Goal: Task Accomplishment & Management: Complete application form

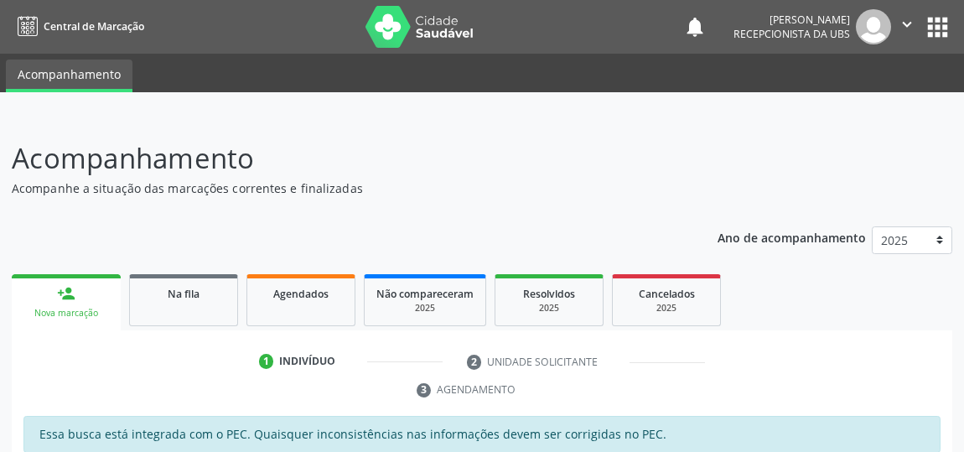
scroll to position [200, 0]
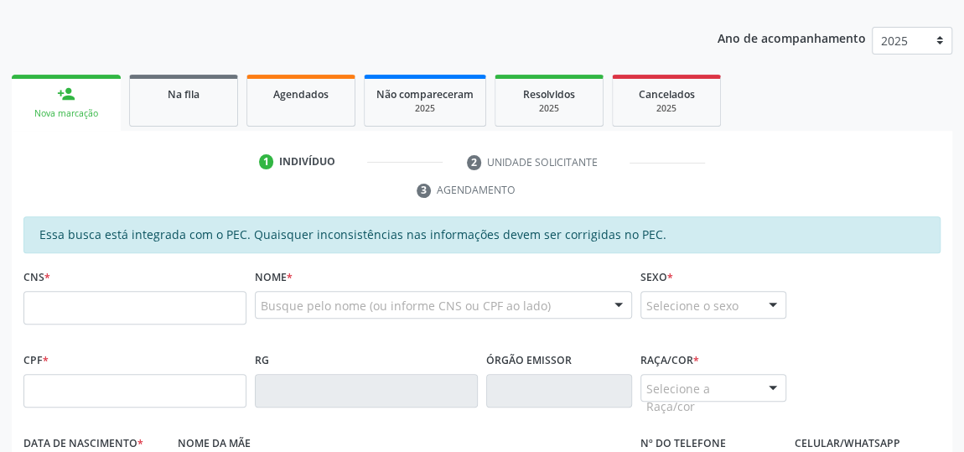
click at [86, 424] on div "CPF *" at bounding box center [134, 389] width 231 height 83
click at [133, 304] on input "text" at bounding box center [134, 308] width 223 height 34
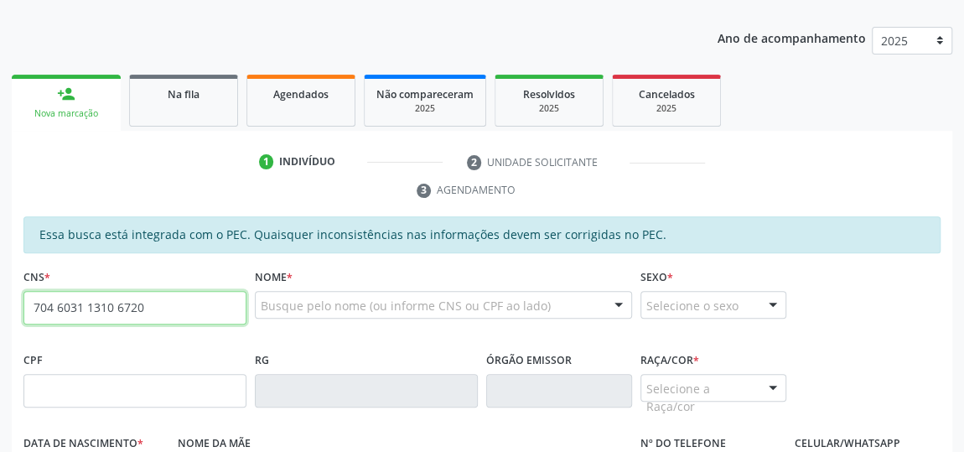
type input "704 6031 1310 6720"
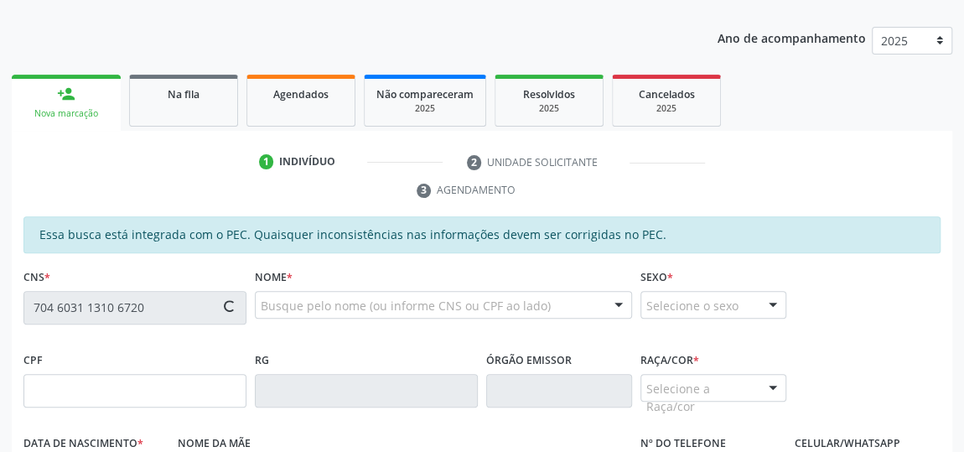
type input "129.407.734-16"
type input "22/09/2002"
type input "Adriana Maria dos Santos"
type input "(82) 9140-1078"
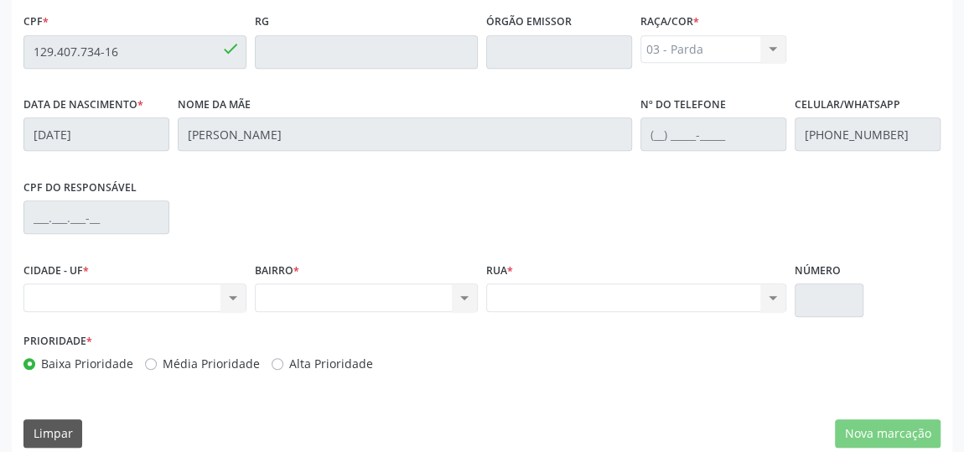
scroll to position [554, 0]
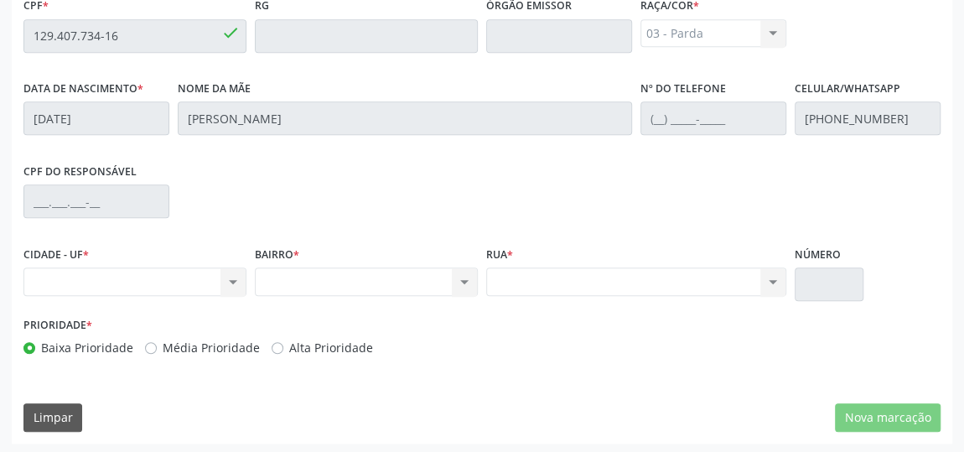
click at [234, 273] on div "Nenhum resultado encontrado para: " " Não há nenhuma opção para ser exibida." at bounding box center [134, 281] width 223 height 29
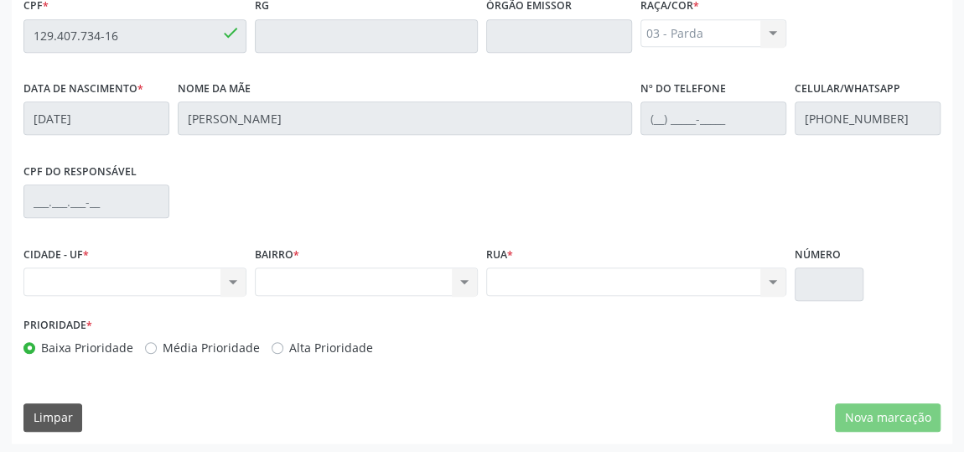
click at [234, 273] on div "Nenhum resultado encontrado para: " " Não há nenhuma opção para ser exibida." at bounding box center [134, 281] width 223 height 29
click at [236, 278] on div "Nenhum resultado encontrado para: " " Não há nenhuma opção para ser exibida." at bounding box center [134, 281] width 223 height 29
click at [472, 278] on div "Nenhum resultado encontrado para: " " Não há nenhuma opção para ser exibida." at bounding box center [366, 281] width 223 height 29
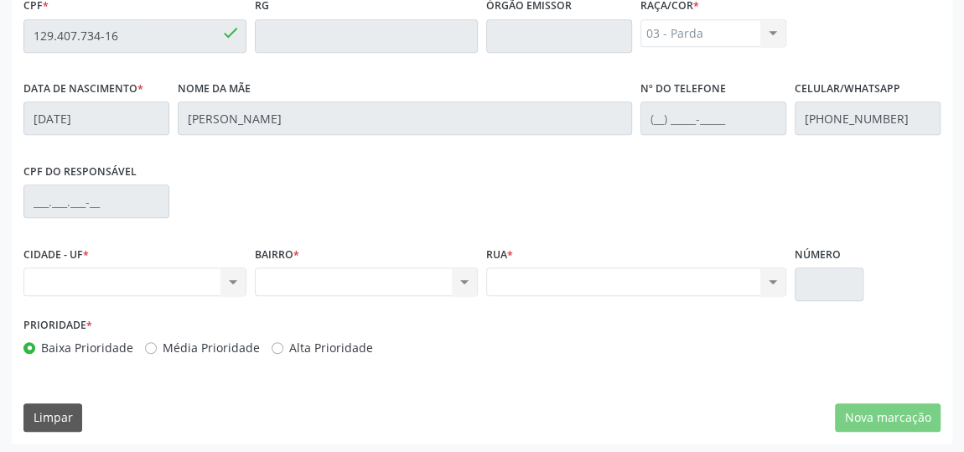
click at [472, 278] on div "Nenhum resultado encontrado para: " " Não há nenhuma opção para ser exibida." at bounding box center [366, 281] width 223 height 29
click at [772, 273] on div "Nenhum resultado encontrado para: " " Não há nenhuma opção para ser exibida." at bounding box center [636, 281] width 300 height 29
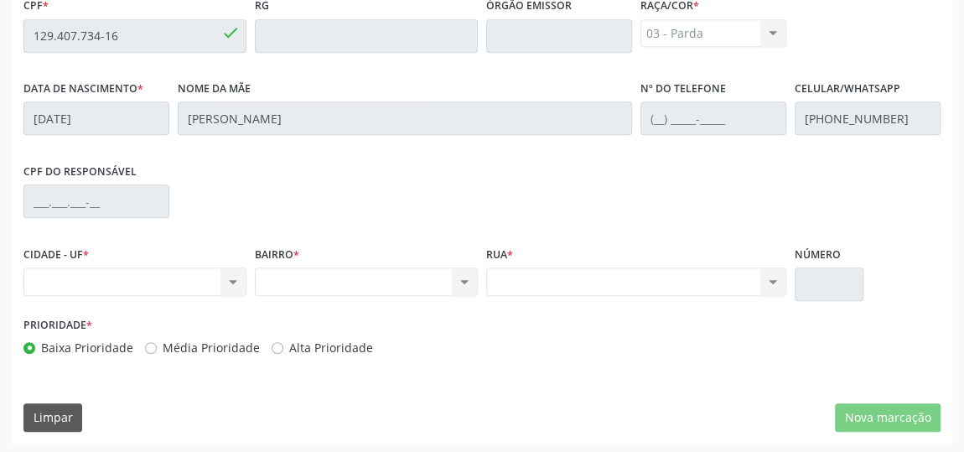
click at [772, 281] on div "Nenhum resultado encontrado para: " " Não há nenhuma opção para ser exibida." at bounding box center [636, 281] width 300 height 29
click at [771, 281] on div "Nenhum resultado encontrado para: " " Não há nenhuma opção para ser exibida." at bounding box center [636, 281] width 300 height 29
click at [770, 280] on div "Nenhum resultado encontrado para: " " Não há nenhuma opção para ser exibida." at bounding box center [636, 281] width 300 height 29
click at [769, 280] on div "Nenhum resultado encontrado para: " " Não há nenhuma opção para ser exibida." at bounding box center [636, 281] width 300 height 29
click at [239, 281] on div "Nenhum resultado encontrado para: " " Não há nenhuma opção para ser exibida." at bounding box center [134, 281] width 223 height 29
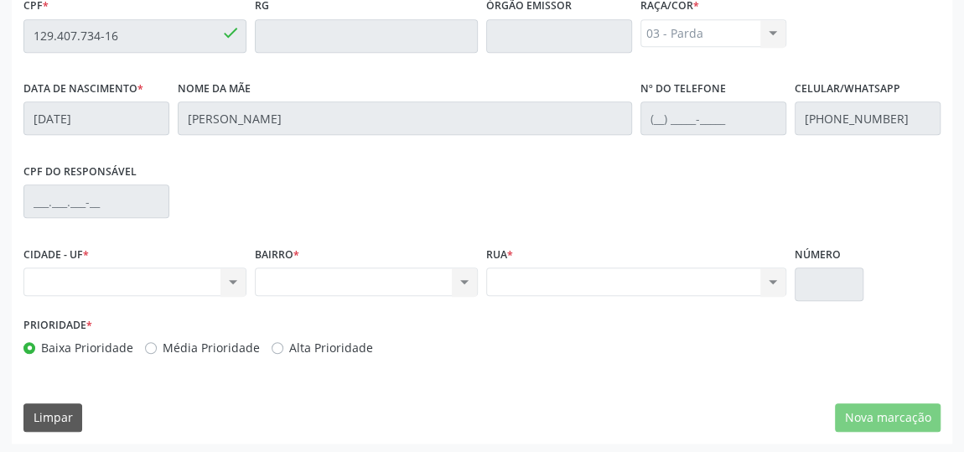
click at [239, 281] on div "Nenhum resultado encontrado para: " " Não há nenhuma opção para ser exibida." at bounding box center [134, 281] width 223 height 29
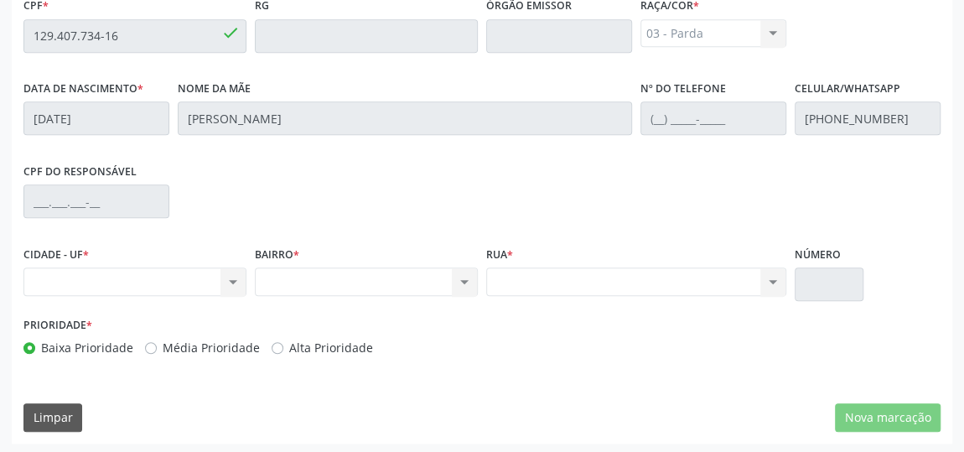
click at [239, 281] on div "Nenhum resultado encontrado para: " " Não há nenhuma opção para ser exibida." at bounding box center [134, 281] width 223 height 29
click at [463, 279] on div "Nenhum resultado encontrado para: " " Não há nenhuma opção para ser exibida." at bounding box center [366, 281] width 223 height 29
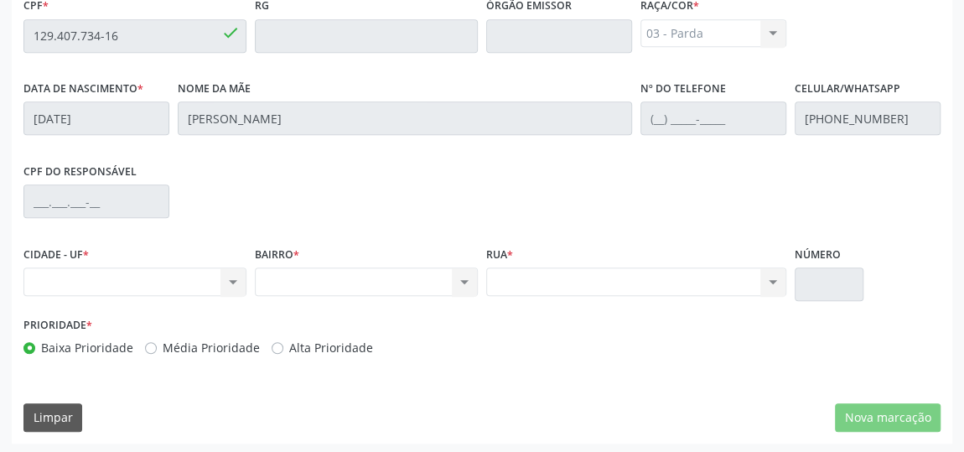
click at [463, 279] on div "Nenhum resultado encontrado para: " " Não há nenhuma opção para ser exibida." at bounding box center [366, 281] width 223 height 29
click at [772, 275] on div "Nenhum resultado encontrado para: " " Não há nenhuma opção para ser exibida." at bounding box center [636, 281] width 300 height 29
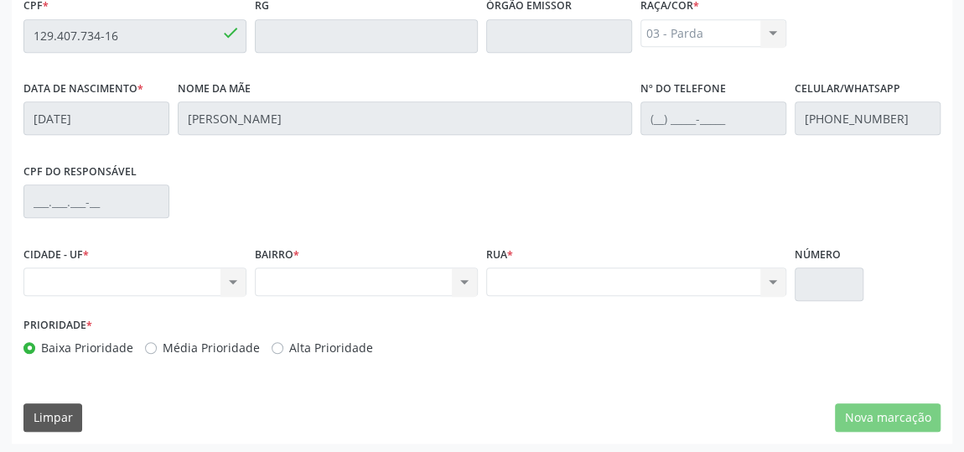
click at [772, 275] on div "Nenhum resultado encontrado para: " " Não há nenhuma opção para ser exibida." at bounding box center [636, 281] width 300 height 29
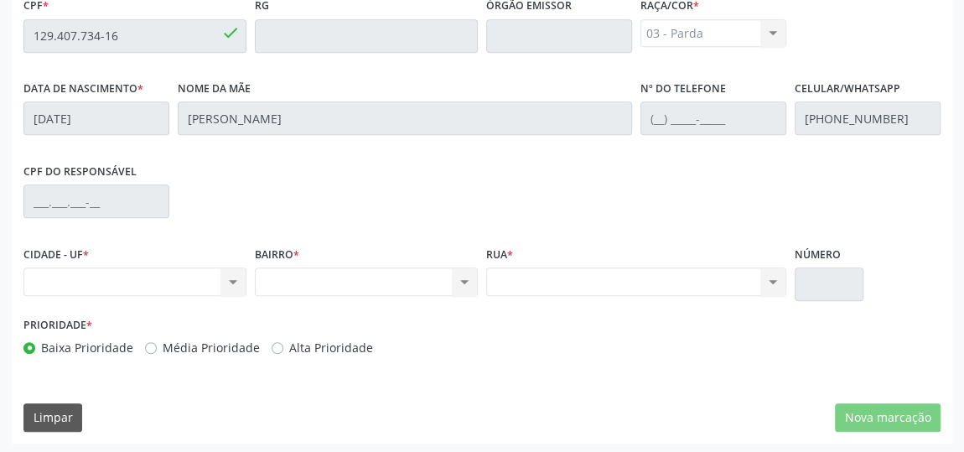
click at [231, 280] on div "Nenhum resultado encontrado para: " " Não há nenhuma opção para ser exibida." at bounding box center [134, 281] width 223 height 29
drag, startPoint x: 221, startPoint y: 226, endPoint x: 226, endPoint y: 235, distance: 9.4
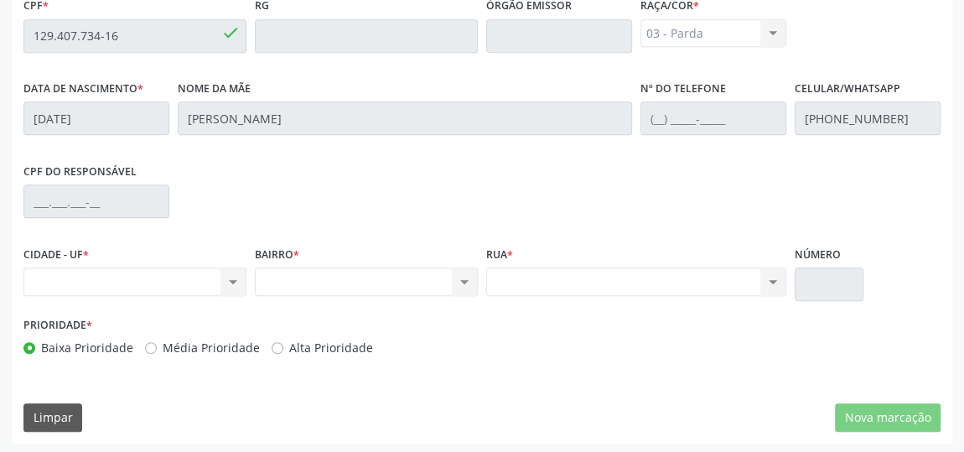
click at [226, 235] on div "CPF do responsável" at bounding box center [482, 199] width 926 height 83
drag, startPoint x: 226, startPoint y: 235, endPoint x: 677, endPoint y: 197, distance: 452.7
click at [677, 197] on div "CPF do responsável" at bounding box center [482, 199] width 926 height 83
click at [235, 280] on div "Nenhum resultado encontrado para: " " Não há nenhuma opção para ser exibida." at bounding box center [134, 281] width 223 height 29
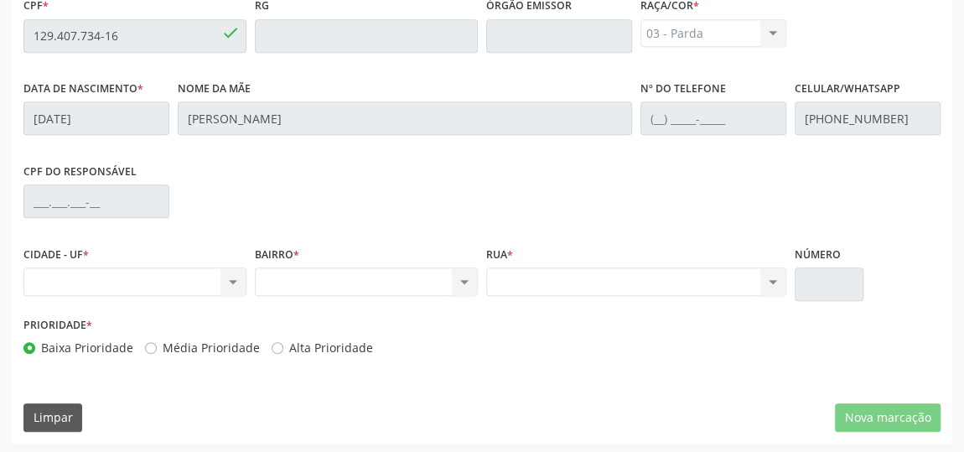
click at [185, 276] on div "Nenhum resultado encontrado para: " " Não há nenhuma opção para ser exibida." at bounding box center [134, 281] width 223 height 29
click at [185, 277] on div "Nenhum resultado encontrado para: " " Não há nenhuma opção para ser exibida." at bounding box center [134, 281] width 223 height 29
drag, startPoint x: 185, startPoint y: 277, endPoint x: 184, endPoint y: 286, distance: 9.4
click at [184, 286] on div "Nenhum resultado encontrado para: " " Não há nenhuma opção para ser exibida." at bounding box center [134, 281] width 223 height 29
click at [371, 278] on div "Nenhum resultado encontrado para: " " Não há nenhuma opção para ser exibida." at bounding box center [366, 281] width 223 height 29
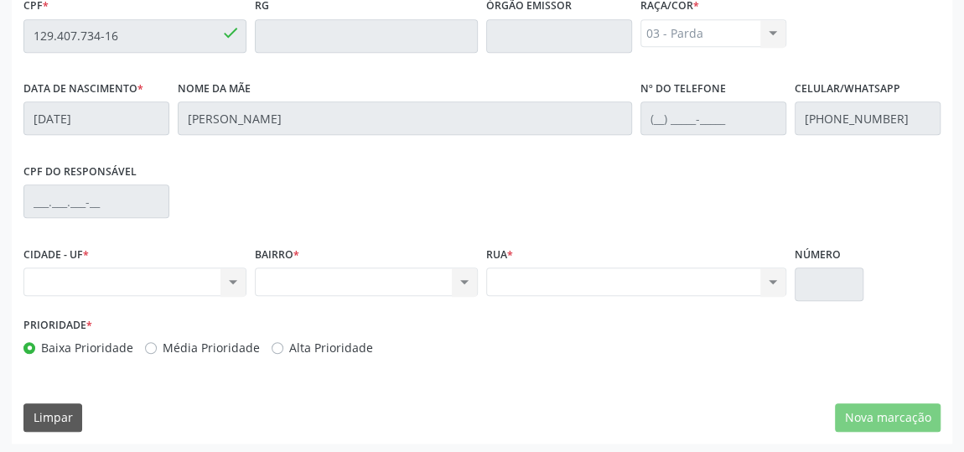
click at [371, 278] on div "Nenhum resultado encontrado para: " " Não há nenhuma opção para ser exibida." at bounding box center [366, 281] width 223 height 29
click at [461, 283] on div "Nenhum resultado encontrado para: " " Não há nenhuma opção para ser exibida." at bounding box center [366, 281] width 223 height 29
drag, startPoint x: 461, startPoint y: 283, endPoint x: 532, endPoint y: 292, distance: 71.9
click at [461, 283] on div "Nenhum resultado encontrado para: " " Não há nenhuma opção para ser exibida." at bounding box center [366, 281] width 223 height 29
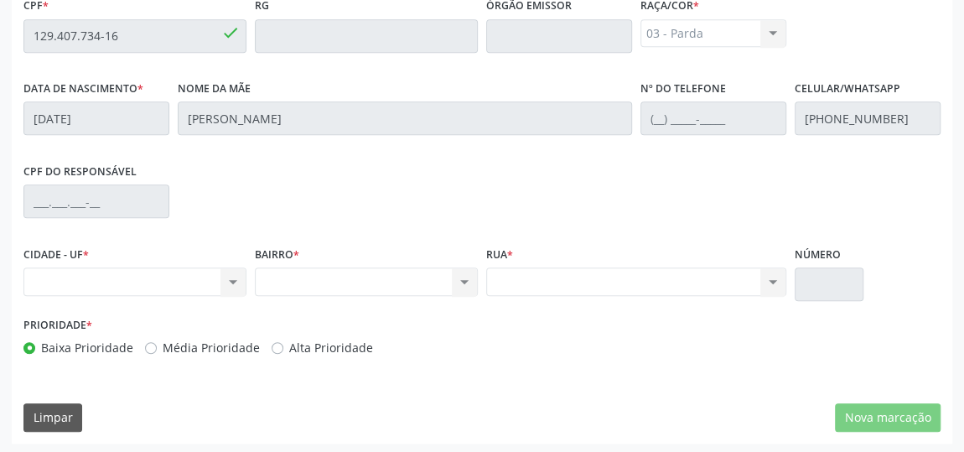
click at [766, 279] on div "Nenhum resultado encontrado para: " " Não há nenhuma opção para ser exibida." at bounding box center [636, 281] width 300 height 29
drag, startPoint x: 766, startPoint y: 279, endPoint x: 686, endPoint y: 287, distance: 80.0
click at [686, 287] on div "Nenhum resultado encontrado para: " " Não há nenhuma opção para ser exibida." at bounding box center [636, 281] width 300 height 29
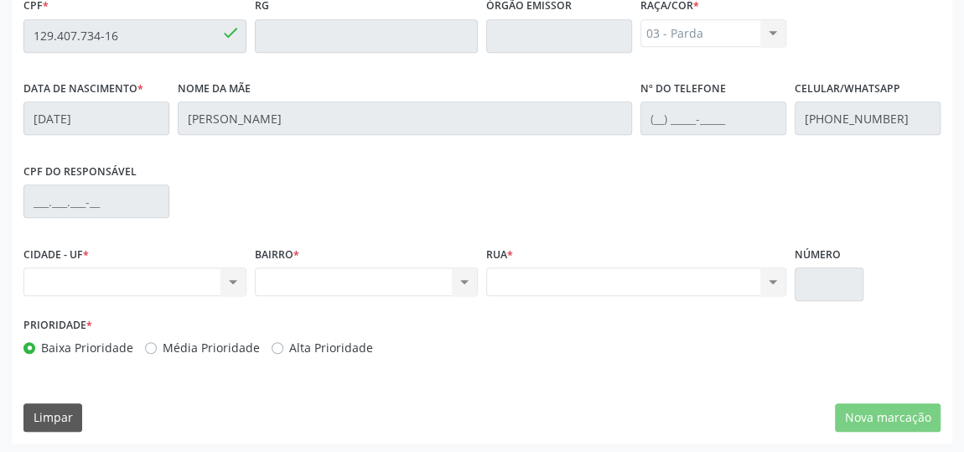
click at [228, 280] on div "Nenhum resultado encontrado para: " " Não há nenhuma opção para ser exibida." at bounding box center [134, 281] width 223 height 29
click at [233, 282] on div "Nenhum resultado encontrado para: " " Não há nenhuma opção para ser exibida." at bounding box center [134, 281] width 223 height 29
click at [174, 275] on div "Nenhum resultado encontrado para: " " Não há nenhuma opção para ser exibida." at bounding box center [134, 281] width 223 height 29
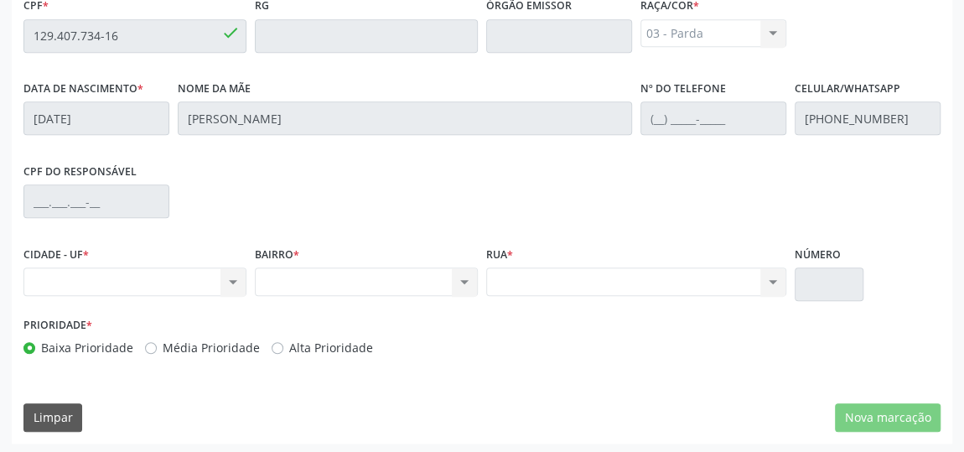
click at [174, 275] on div "Nenhum resultado encontrado para: " " Não há nenhuma opção para ser exibida." at bounding box center [134, 281] width 223 height 29
click at [181, 290] on div "Nenhum resultado encontrado para: " " Não há nenhuma opção para ser exibida." at bounding box center [134, 281] width 223 height 29
click at [180, 288] on div "Nenhum resultado encontrado para: " " Não há nenhuma opção para ser exibida." at bounding box center [134, 281] width 223 height 29
click at [181, 288] on div "Nenhum resultado encontrado para: " " Não há nenhuma opção para ser exibida." at bounding box center [134, 281] width 223 height 29
click at [179, 284] on div "Nenhum resultado encontrado para: " " Não há nenhuma opção para ser exibida." at bounding box center [134, 281] width 223 height 29
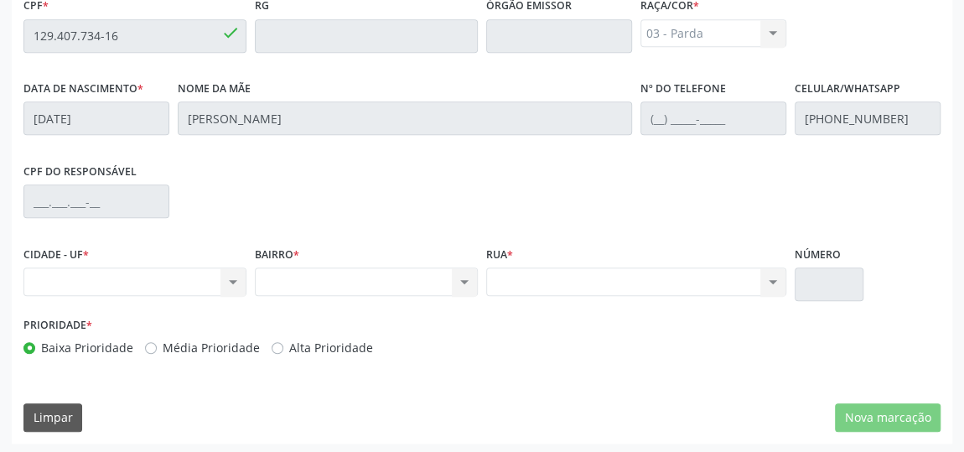
click at [457, 279] on div "Nenhum resultado encontrado para: " " Não há nenhuma opção para ser exibida." at bounding box center [366, 281] width 223 height 29
click at [460, 286] on div "Nenhum resultado encontrado para: " " Não há nenhuma opção para ser exibida." at bounding box center [366, 281] width 223 height 29
click at [397, 273] on div "Nenhum resultado encontrado para: " " Não há nenhuma opção para ser exibida." at bounding box center [366, 281] width 223 height 29
drag, startPoint x: 397, startPoint y: 273, endPoint x: 818, endPoint y: 248, distance: 422.5
click at [401, 273] on div "Nenhum resultado encontrado para: " " Não há nenhuma opção para ser exibida." at bounding box center [366, 281] width 223 height 29
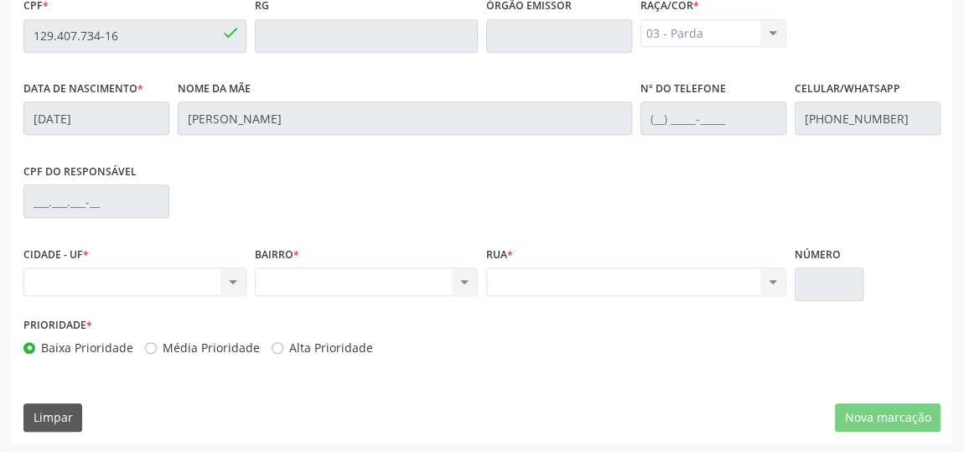
click at [770, 277] on div "Nenhum resultado encontrado para: " " Não há nenhuma opção para ser exibida." at bounding box center [636, 281] width 300 height 29
drag, startPoint x: 770, startPoint y: 277, endPoint x: 761, endPoint y: 306, distance: 30.8
click at [769, 278] on div "Nenhum resultado encontrado para: " " Não há nenhuma opção para ser exibida." at bounding box center [636, 281] width 300 height 29
drag, startPoint x: 761, startPoint y: 306, endPoint x: 605, endPoint y: 236, distance: 171.1
click at [693, 319] on div "Essa busca está integrada com o PEC. Quaisquer inconsistências nas informações …" at bounding box center [481, 115] width 917 height 506
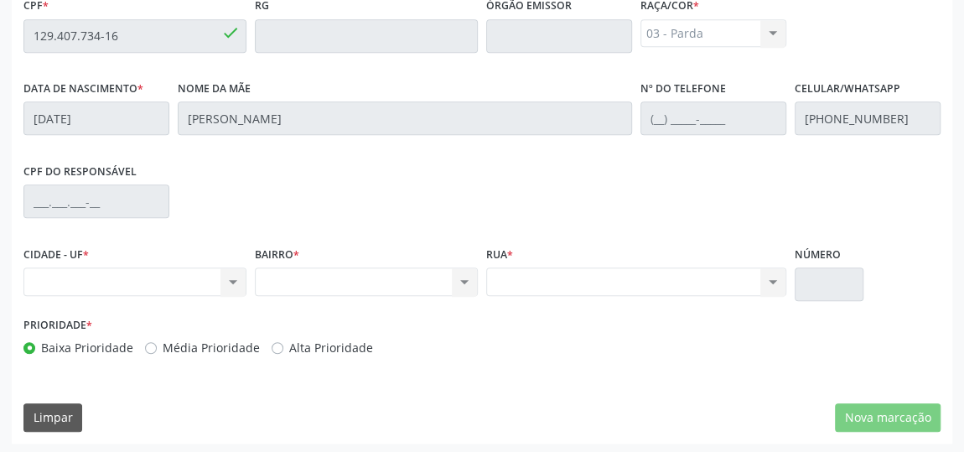
click at [605, 234] on div "CPF do responsável" at bounding box center [482, 199] width 926 height 83
click at [614, 288] on div "Nenhum resultado encontrado para: " " Não há nenhuma opção para ser exibida." at bounding box center [636, 281] width 300 height 29
drag, startPoint x: 614, startPoint y: 288, endPoint x: 676, endPoint y: 271, distance: 64.3
click at [639, 284] on div "Nenhum resultado encontrado para: " " Não há nenhuma opção para ser exibida." at bounding box center [636, 281] width 300 height 29
drag, startPoint x: 676, startPoint y: 271, endPoint x: 908, endPoint y: 312, distance: 235.9
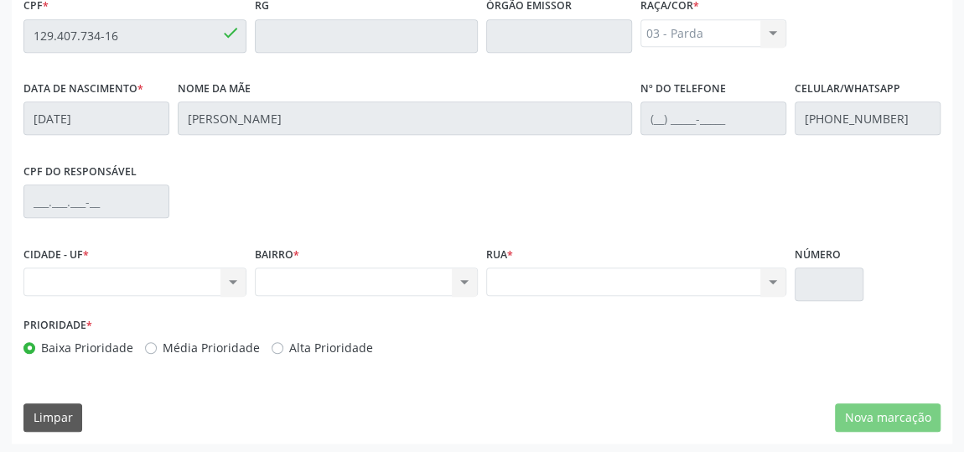
click at [790, 296] on div "CIDADE - UF * Nenhum resultado encontrado para: " " Não há nenhuma opção para s…" at bounding box center [482, 277] width 926 height 71
click at [842, 257] on div "Número" at bounding box center [829, 272] width 69 height 60
drag, startPoint x: 836, startPoint y: 251, endPoint x: 814, endPoint y: 243, distance: 23.1
click at [832, 250] on label "Número" at bounding box center [818, 255] width 46 height 26
drag, startPoint x: 814, startPoint y: 243, endPoint x: 633, endPoint y: 234, distance: 181.4
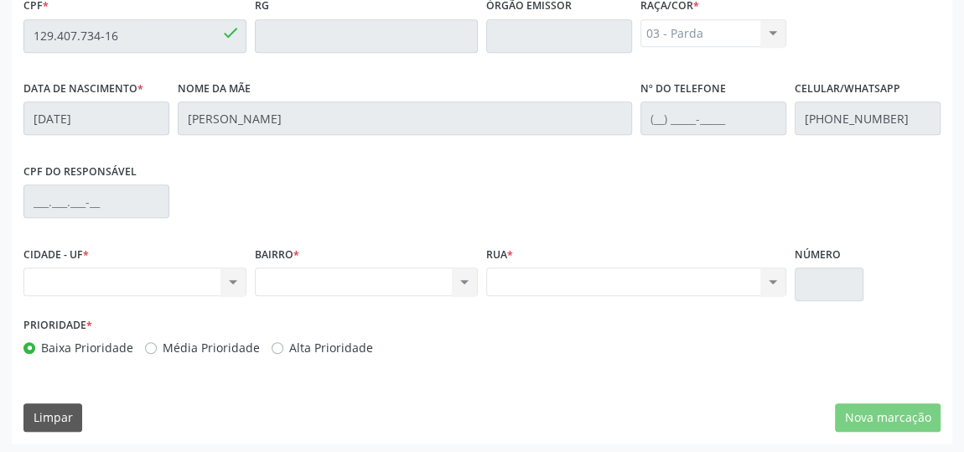
click at [743, 266] on div "CIDADE - UF * Nenhum resultado encontrado para: " " Não há nenhuma opção para s…" at bounding box center [482, 277] width 926 height 71
click at [497, 254] on label "Rua *" at bounding box center [499, 255] width 27 height 26
click at [497, 252] on label "Rua *" at bounding box center [499, 255] width 27 height 26
drag, startPoint x: 497, startPoint y: 252, endPoint x: 494, endPoint y: 273, distance: 21.2
click at [494, 273] on div "Rua * Nenhum resultado encontrado para: " " Não há nenhuma opção para ser exibi…" at bounding box center [636, 269] width 300 height 54
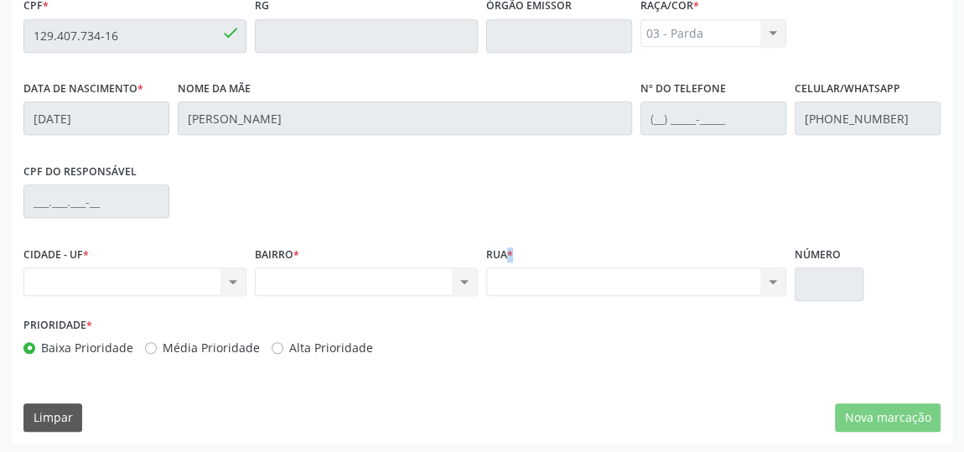
click at [574, 284] on div "Nenhum resultado encontrado para: " " Não há nenhuma opção para ser exibida." at bounding box center [636, 281] width 300 height 29
click at [578, 285] on div "Nenhum resultado encontrado para: " " Não há nenhuma opção para ser exibida." at bounding box center [636, 281] width 300 height 29
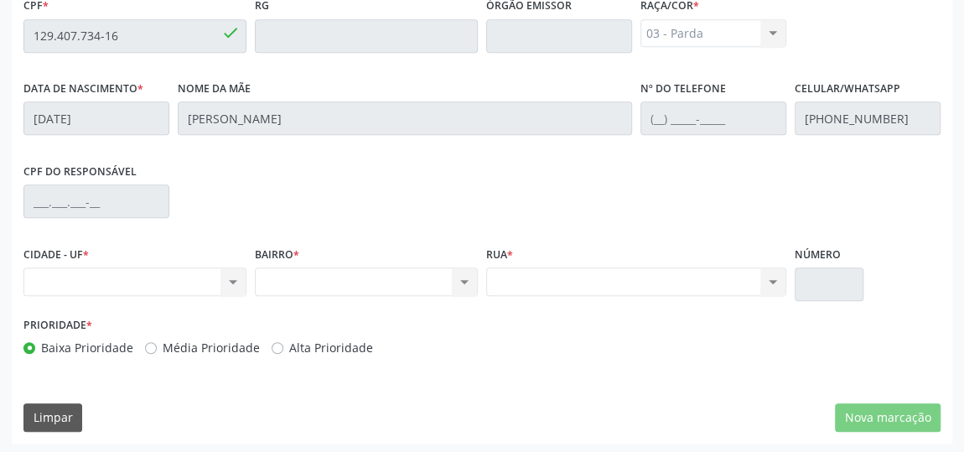
click at [233, 277] on div "Nenhum resultado encontrado para: " " Não há nenhuma opção para ser exibida." at bounding box center [134, 281] width 223 height 29
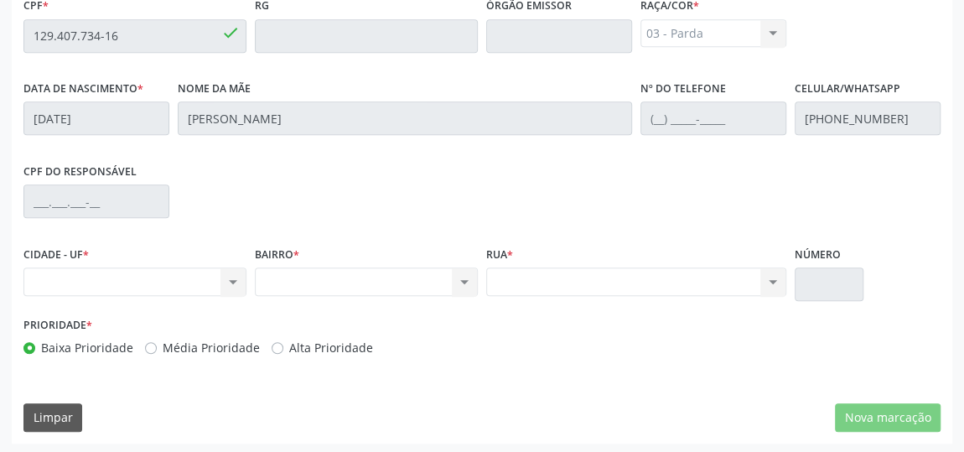
click at [233, 277] on div "Nenhum resultado encontrado para: " " Não há nenhuma opção para ser exibida." at bounding box center [134, 281] width 223 height 29
click at [233, 275] on div "Nenhum resultado encontrado para: " " Não há nenhuma opção para ser exibida." at bounding box center [134, 281] width 223 height 29
click at [468, 278] on div "Nenhum resultado encontrado para: " " Não há nenhuma opção para ser exibida." at bounding box center [366, 281] width 223 height 29
click at [466, 278] on div "Nenhum resultado encontrado para: " " Não há nenhuma opção para ser exibida." at bounding box center [366, 281] width 223 height 29
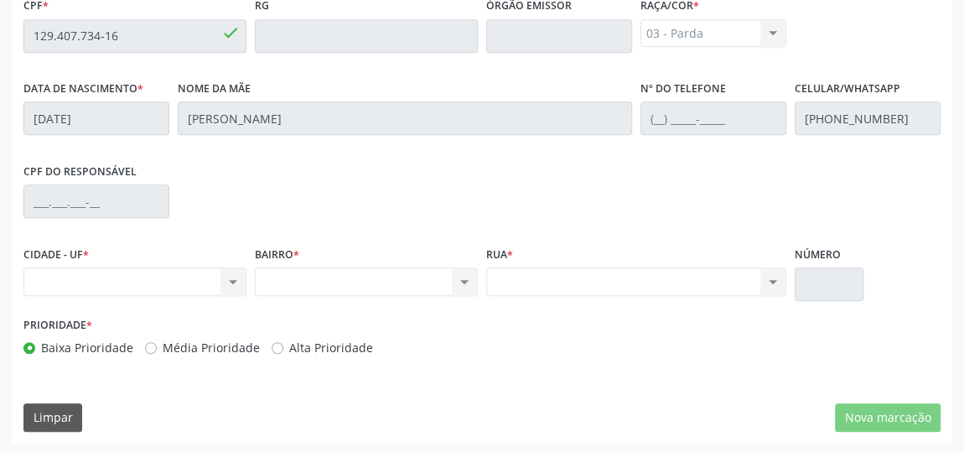
click at [466, 278] on div "Nenhum resultado encontrado para: " " Não há nenhuma opção para ser exibida." at bounding box center [366, 281] width 223 height 29
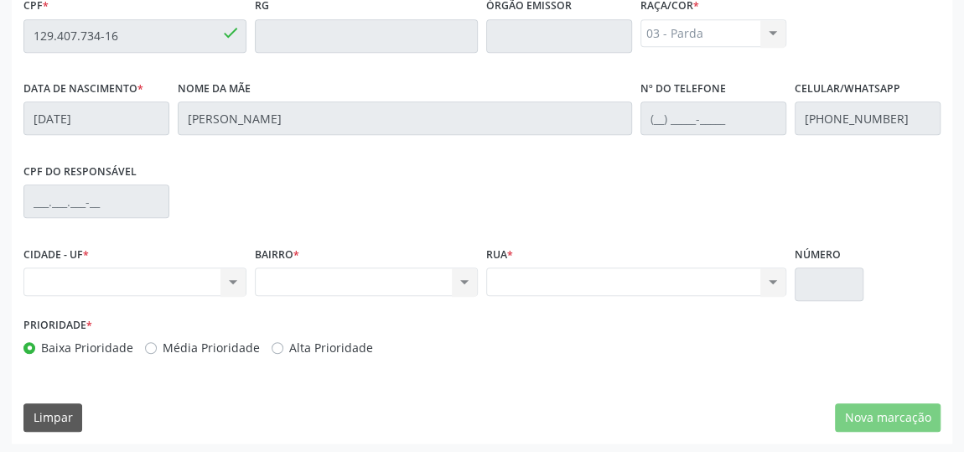
click at [466, 278] on div "Nenhum resultado encontrado para: " " Não há nenhuma opção para ser exibida." at bounding box center [366, 281] width 223 height 29
click at [774, 282] on div "Nenhum resultado encontrado para: " " Não há nenhuma opção para ser exibida." at bounding box center [636, 281] width 300 height 29
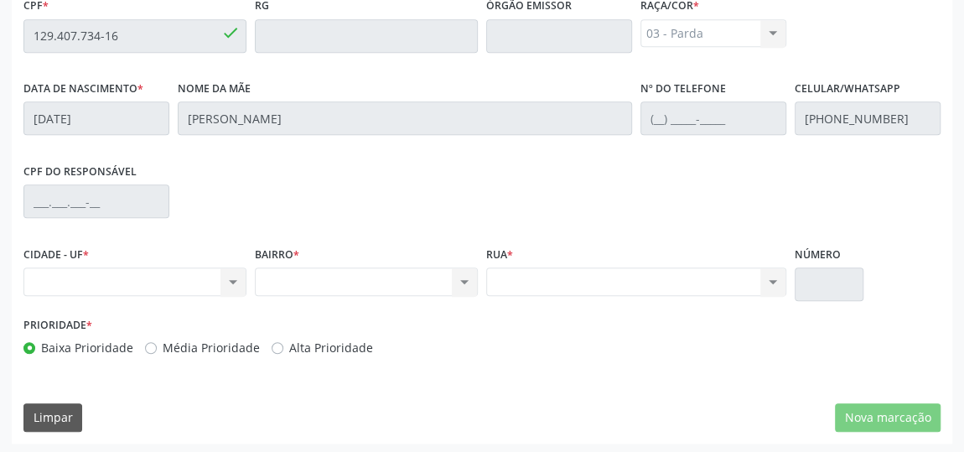
click at [774, 282] on div "Nenhum resultado encontrado para: " " Não há nenhuma opção para ser exibida." at bounding box center [636, 281] width 300 height 29
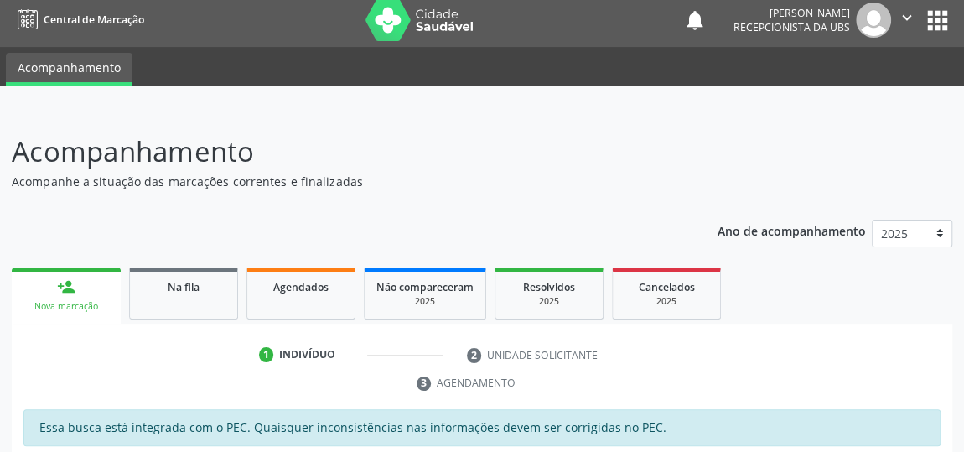
scroll to position [0, 0]
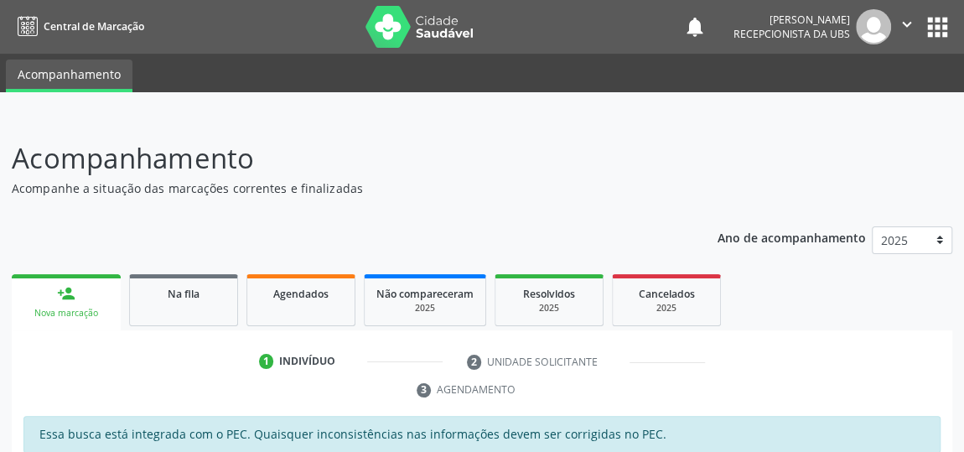
click at [64, 300] on div "person_add" at bounding box center [66, 293] width 18 height 18
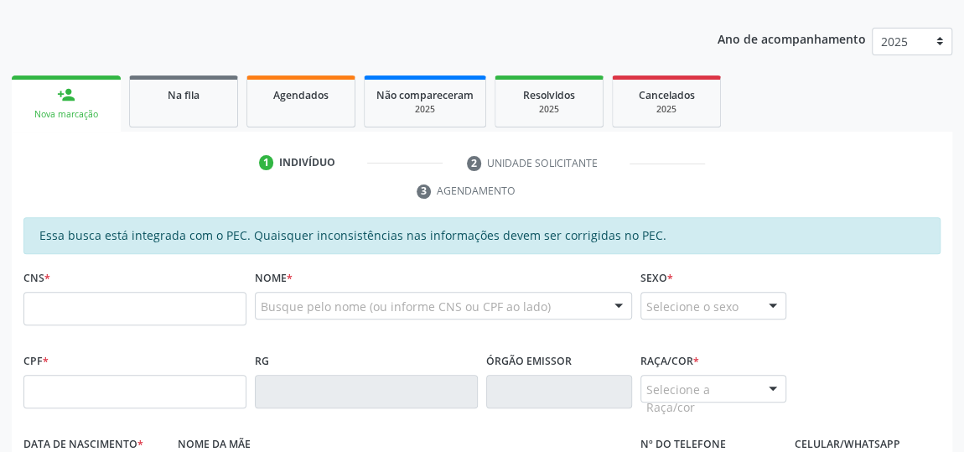
scroll to position [242, 0]
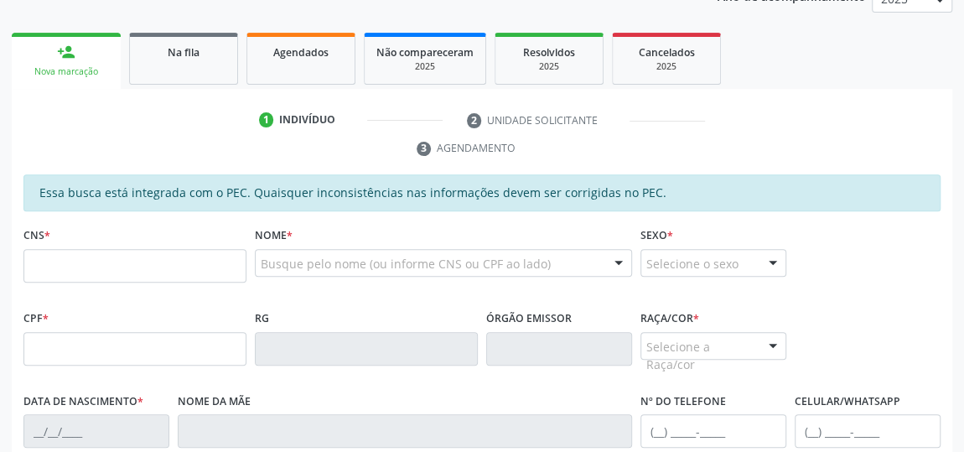
drag, startPoint x: 148, startPoint y: 260, endPoint x: 161, endPoint y: 248, distance: 17.2
click at [148, 260] on input "text" at bounding box center [134, 266] width 223 height 34
type input "7"
drag, startPoint x: 191, startPoint y: 271, endPoint x: 200, endPoint y: 249, distance: 23.4
click at [193, 268] on input "text" at bounding box center [134, 266] width 223 height 34
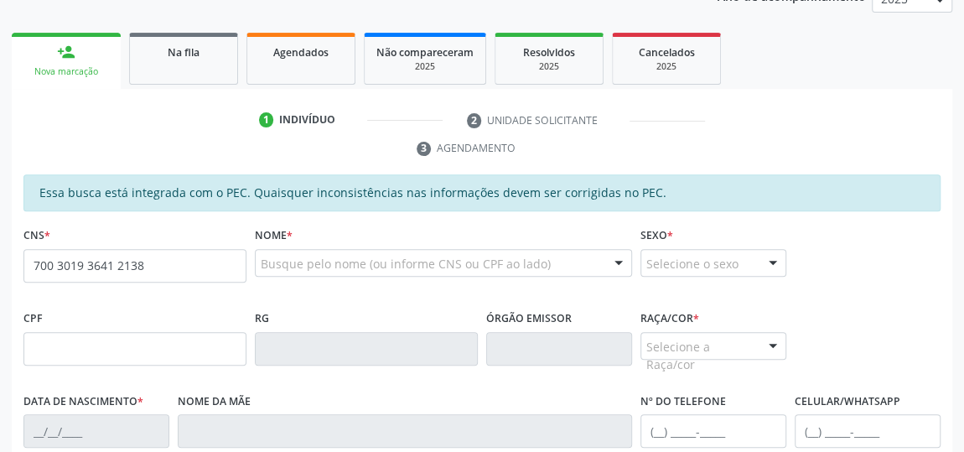
type input "700 3019 3641 2138"
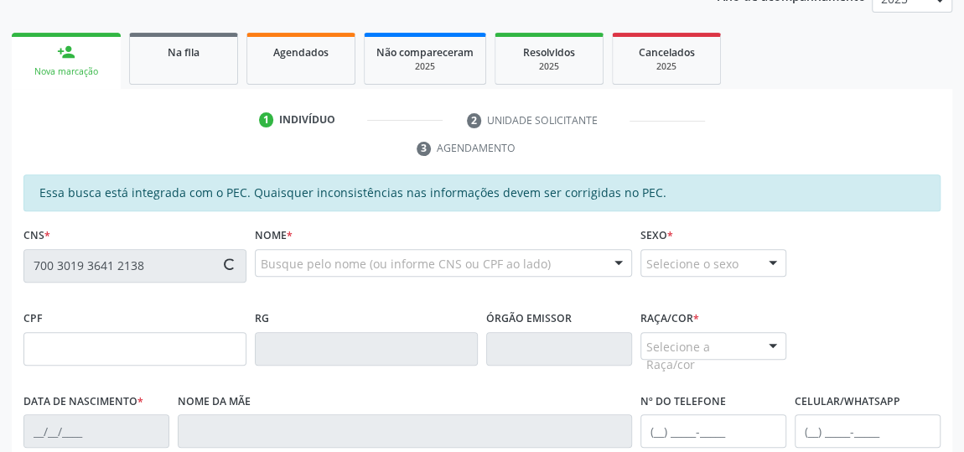
type input "053.786.244-79"
type input "14/08/1961"
type input "Maria José da Conceição"
type input "(82) 99423-5516"
type input "16"
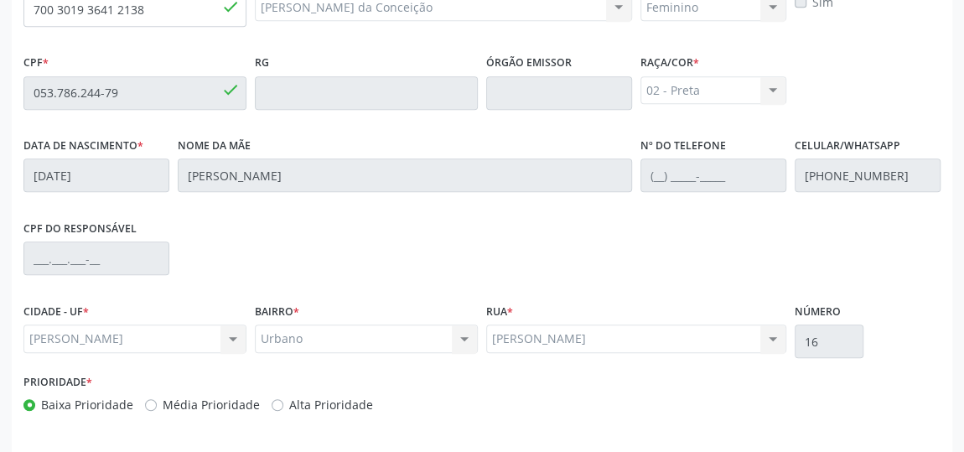
scroll to position [554, 0]
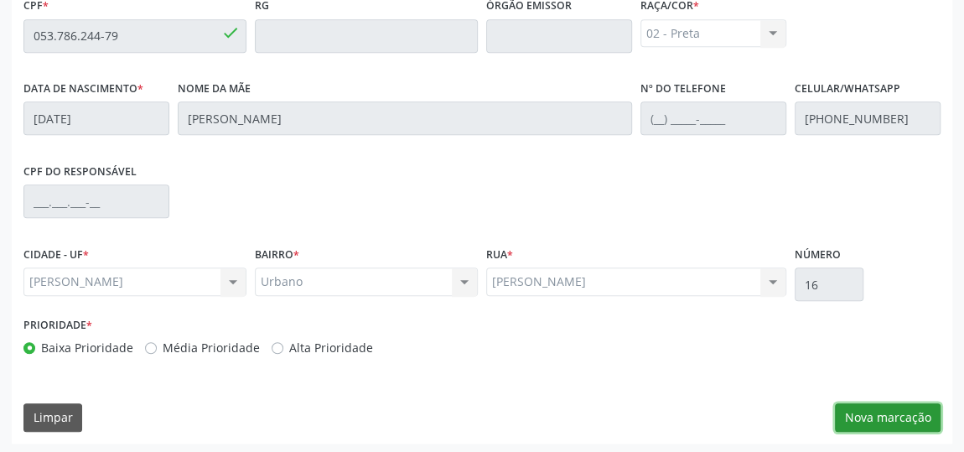
click at [880, 417] on button "Nova marcação" at bounding box center [888, 417] width 106 height 29
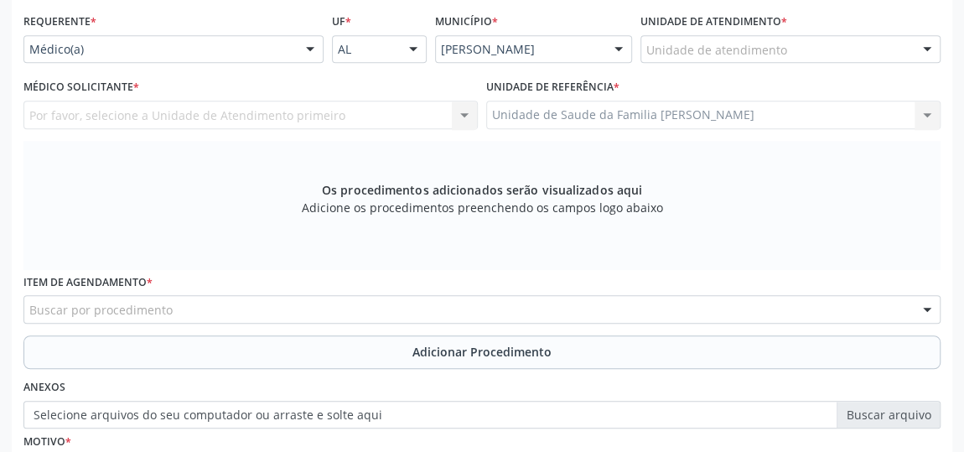
scroll to position [325, 0]
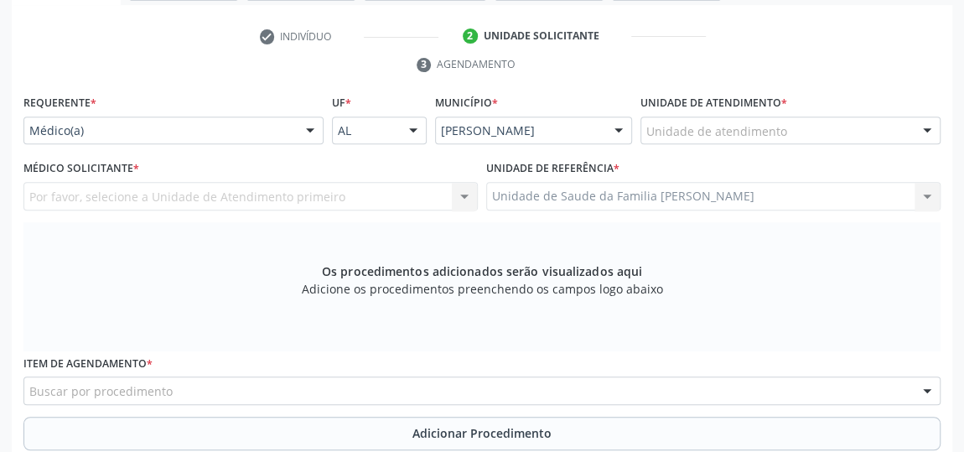
click at [873, 112] on div "Unidade de atendimento * Unidade de atendimento Aeronave Baron 58 Aeronave Cess…" at bounding box center [791, 118] width 300 height 54
click at [870, 120] on div "Unidade de atendimento" at bounding box center [791, 131] width 300 height 29
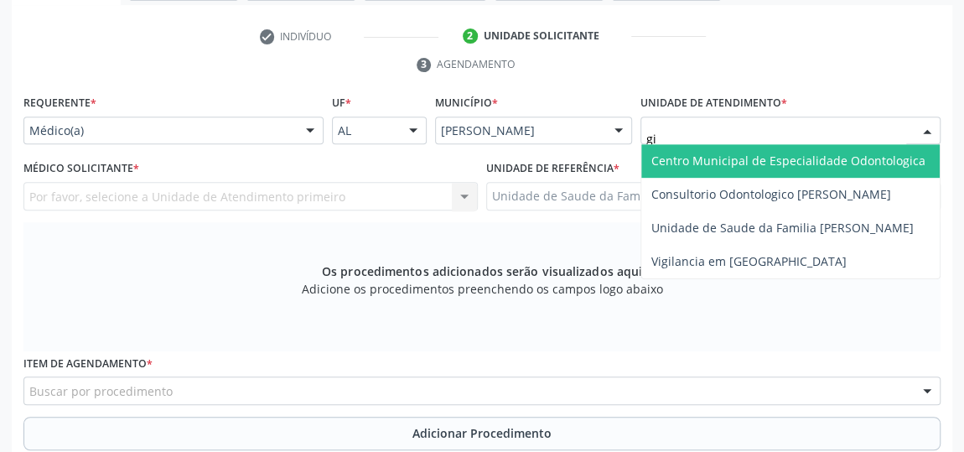
type input "gis"
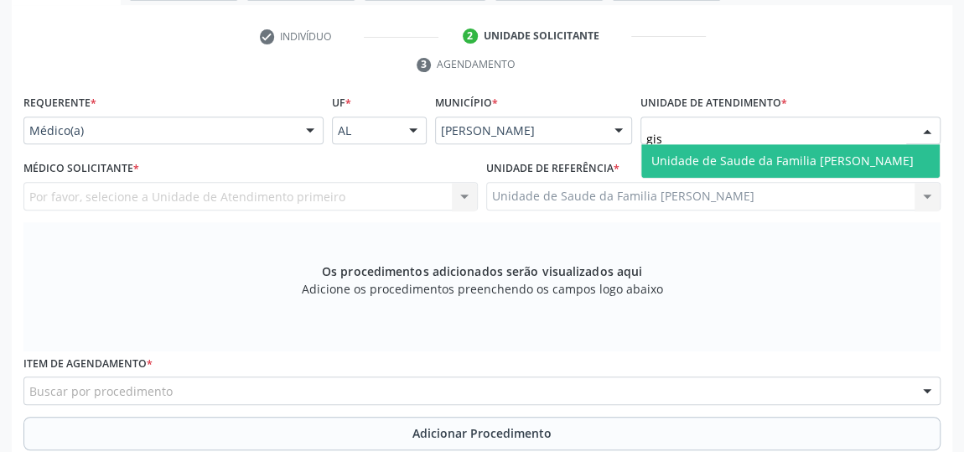
click at [868, 144] on span "Unidade de Saude da Familia [PERSON_NAME]" at bounding box center [790, 161] width 299 height 34
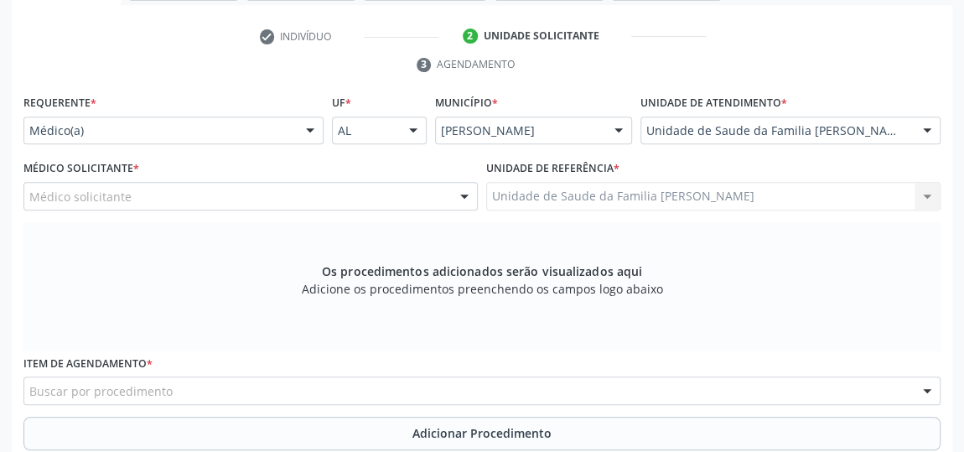
click at [469, 197] on div at bounding box center [464, 197] width 25 height 29
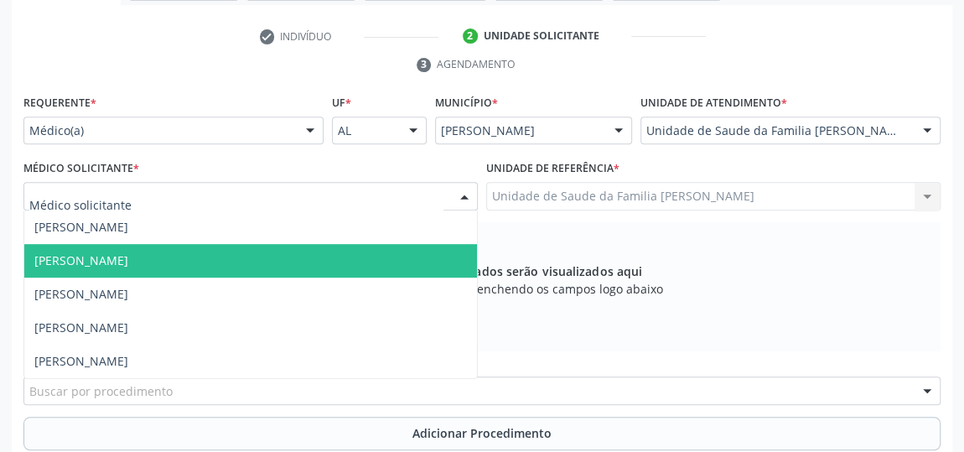
click at [119, 257] on span "Elenice Leite Alves" at bounding box center [81, 260] width 94 height 16
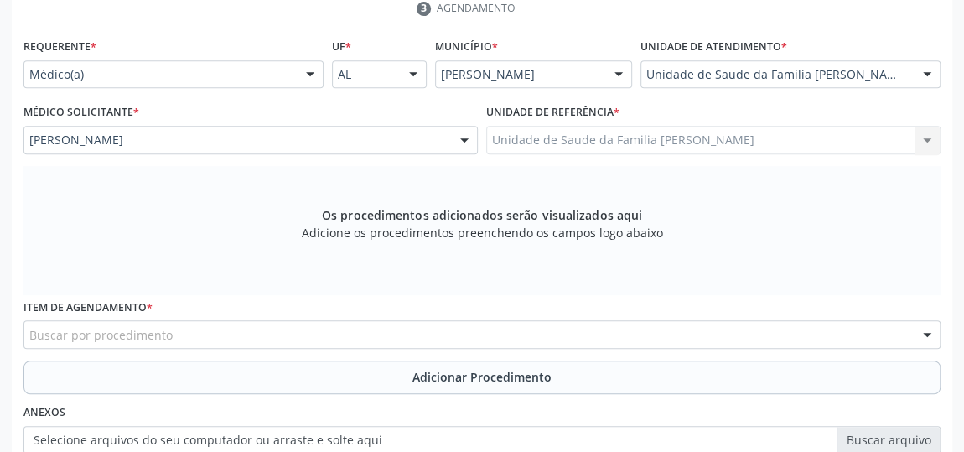
scroll to position [580, 0]
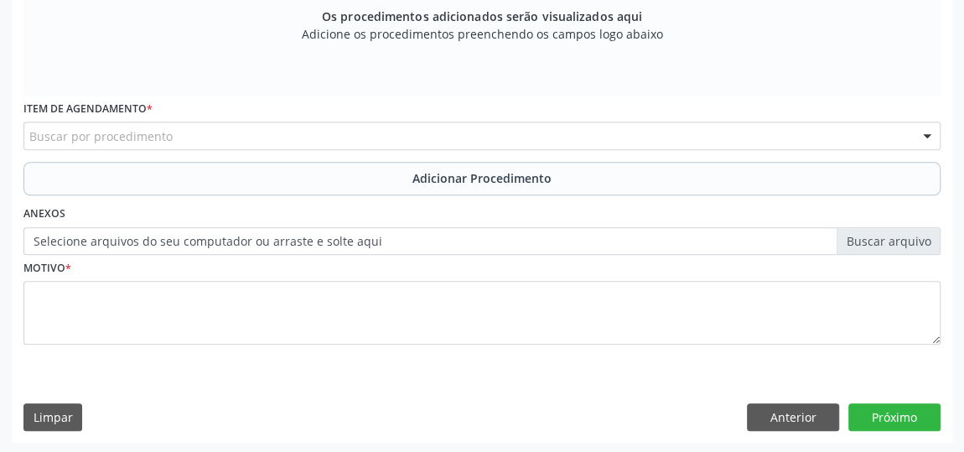
click at [254, 132] on div "Buscar por procedimento" at bounding box center [481, 136] width 917 height 29
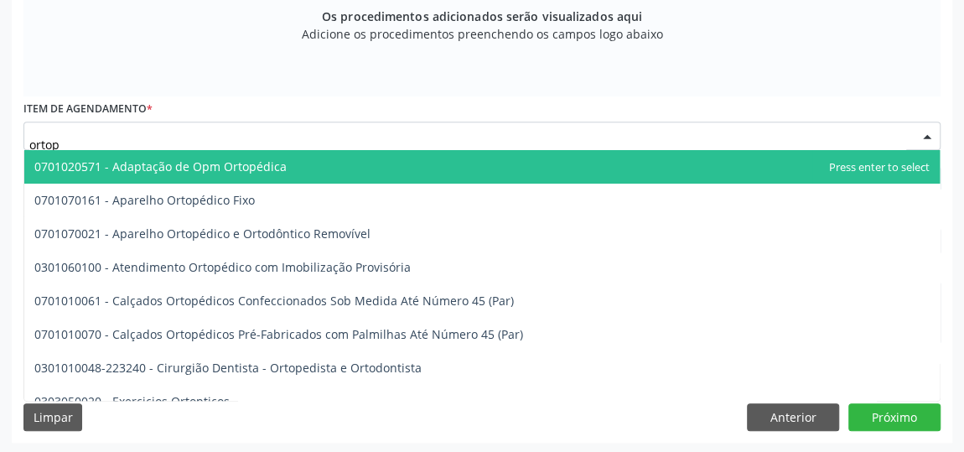
type input "ortope"
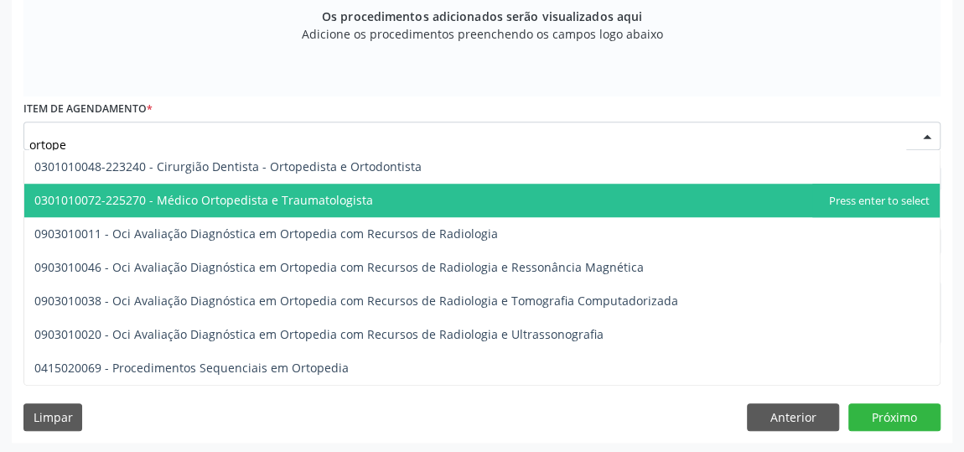
click at [280, 197] on span "0301010072-225270 - Médico Ortopedista e Traumatologista" at bounding box center [203, 200] width 339 height 16
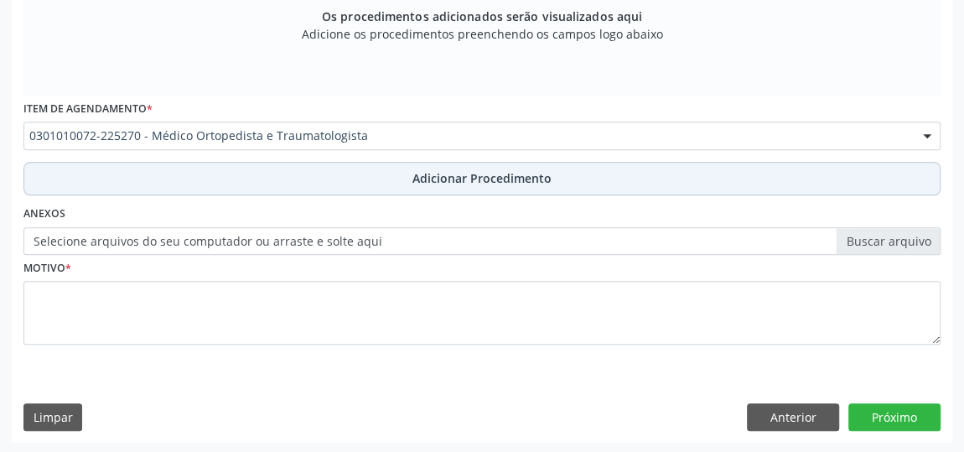
click at [538, 176] on span "Adicionar Procedimento" at bounding box center [482, 178] width 139 height 18
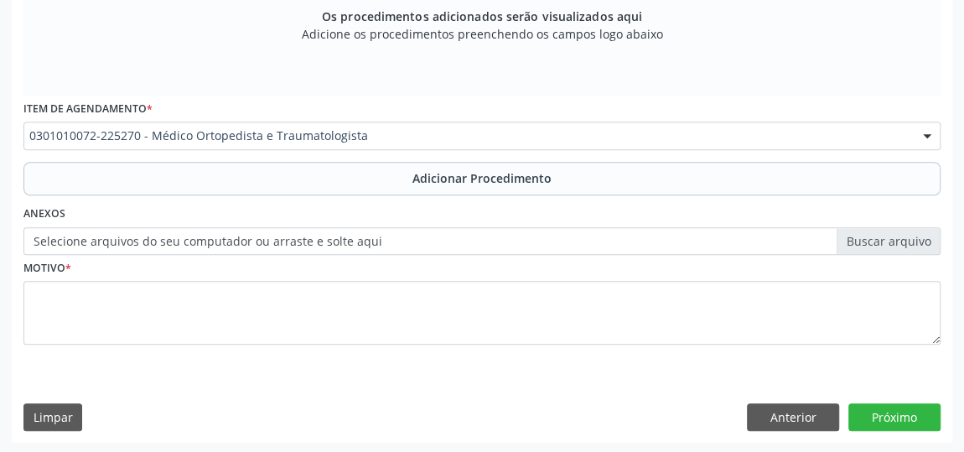
scroll to position [516, 0]
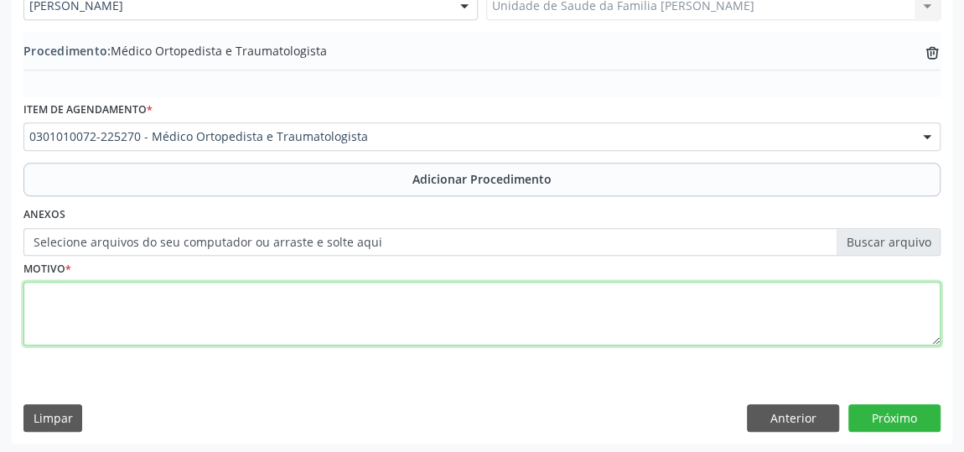
click at [413, 317] on textarea at bounding box center [481, 314] width 917 height 64
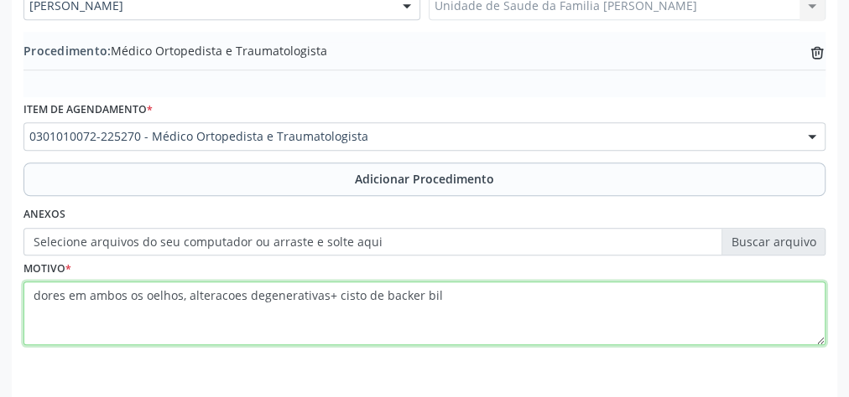
click at [385, 291] on textarea "dores em ambos os oelhos, alteracoes degenerativas+ cisto de backer bil" at bounding box center [424, 314] width 802 height 64
click at [456, 291] on textarea "dores em ambos os oelhos, alteracoes degenerativas+ cisto de Backer bil" at bounding box center [424, 314] width 802 height 64
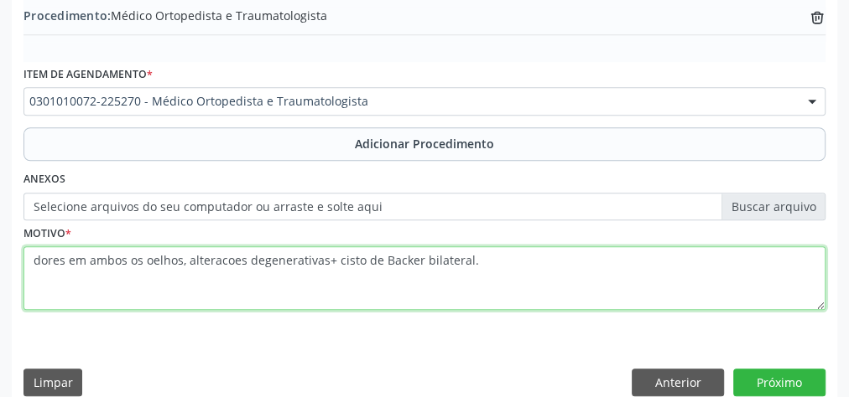
scroll to position [570, 0]
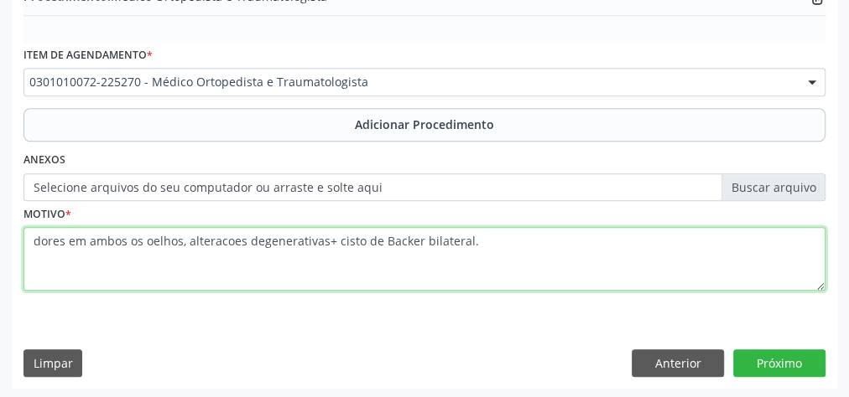
click at [139, 238] on textarea "dores em ambos os oelhos, alteracoes degenerativas+ cisto de Backer bilateral." at bounding box center [424, 259] width 802 height 64
click at [141, 238] on textarea "dores em ambos os oelhos, alteracoes degenerativas+ cisto de Backer bilateral." at bounding box center [424, 259] width 802 height 64
click at [145, 236] on textarea "dores em ambos os oelhos, alteracoes degenerativas+ cisto de Backer bilateral." at bounding box center [424, 259] width 802 height 64
type textarea "dores em ambos os joelhos, alteracoes degenerativas+ cisto de Backer bilateral."
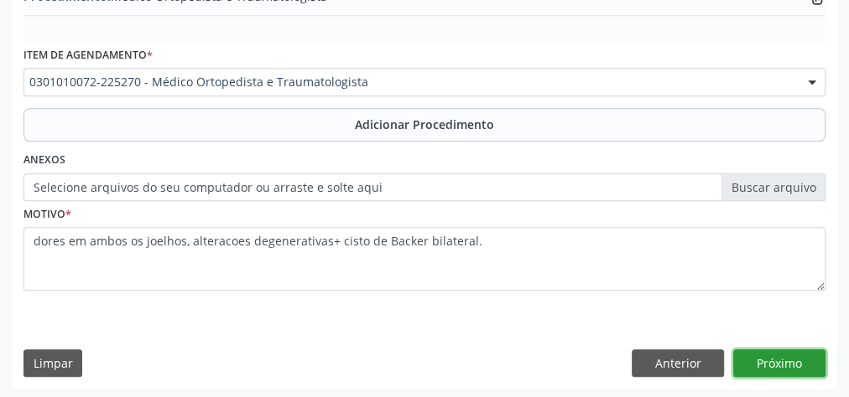
click at [793, 368] on button "Próximo" at bounding box center [779, 364] width 92 height 29
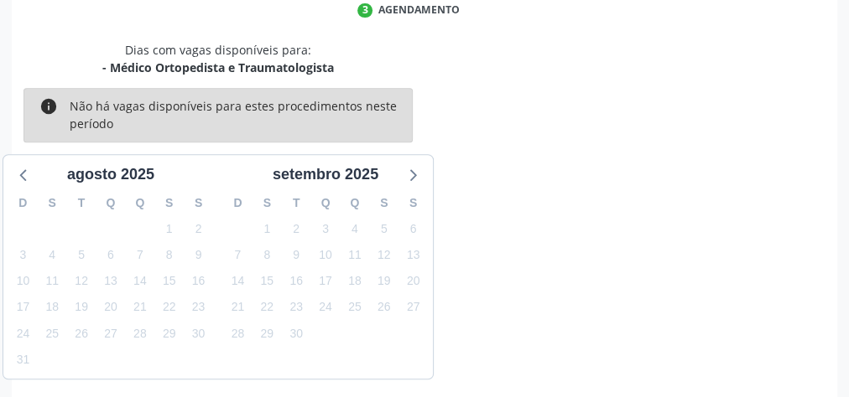
scroll to position [444, 0]
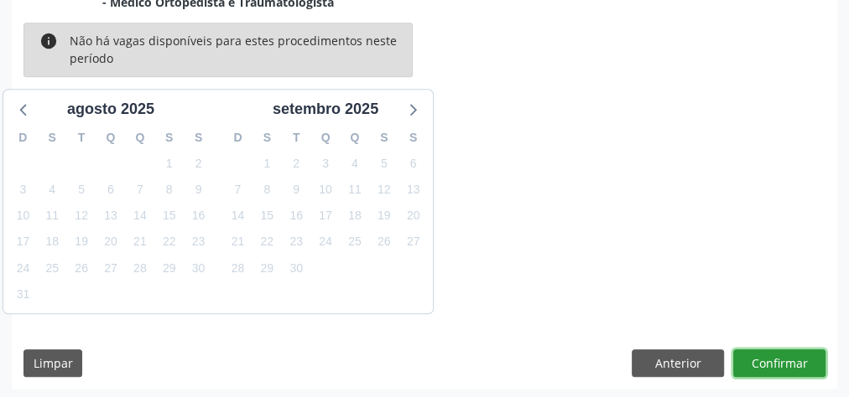
click at [787, 359] on button "Confirmar" at bounding box center [779, 364] width 92 height 29
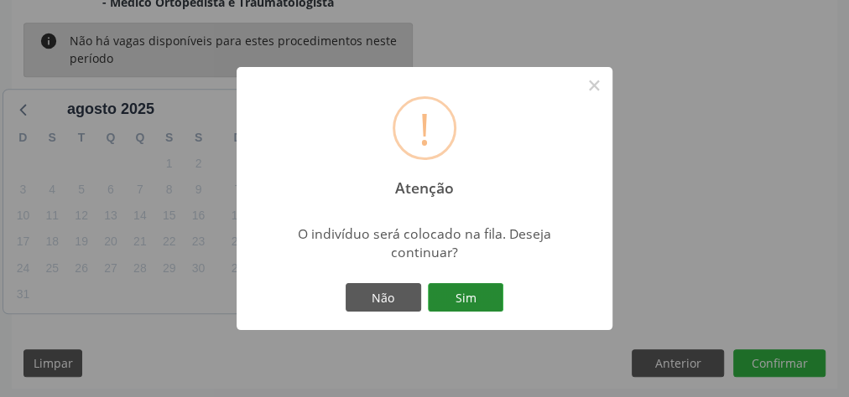
click at [488, 293] on button "Sim" at bounding box center [465, 297] width 75 height 29
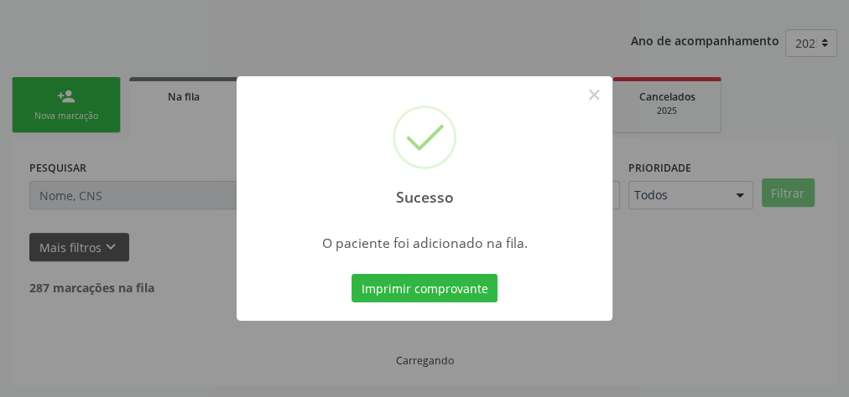
scroll to position [178, 0]
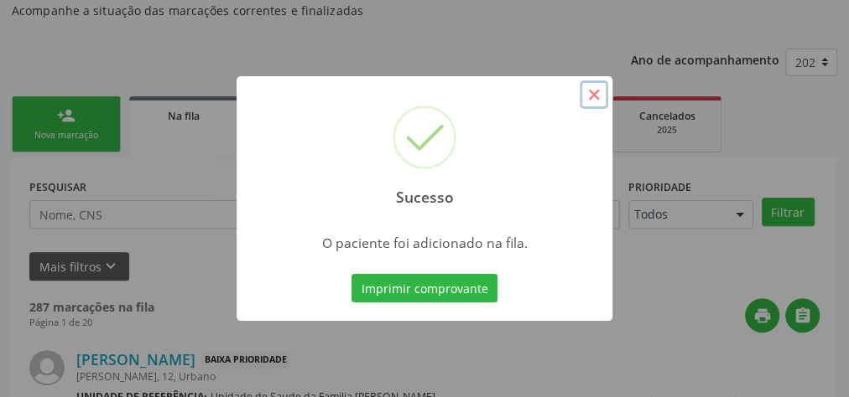
click at [600, 102] on button "×" at bounding box center [593, 95] width 29 height 29
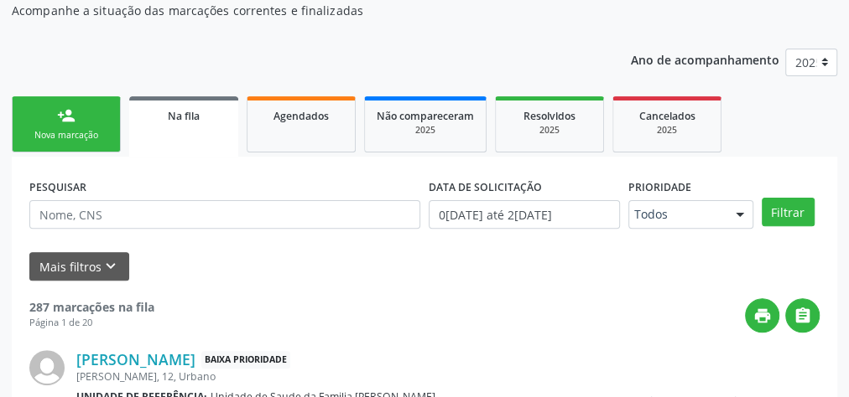
click at [68, 116] on div "person_add" at bounding box center [66, 115] width 18 height 18
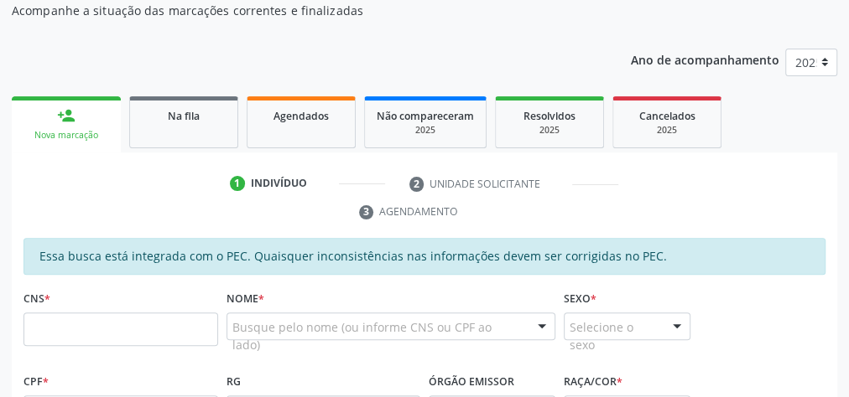
click at [238, 128] on ul "person_add Nova marcação Na fila Agendados Não compareceram 2025 Resolvidos 202…" at bounding box center [424, 122] width 825 height 60
